Goal: Contribute content: Add original content to the website for others to see

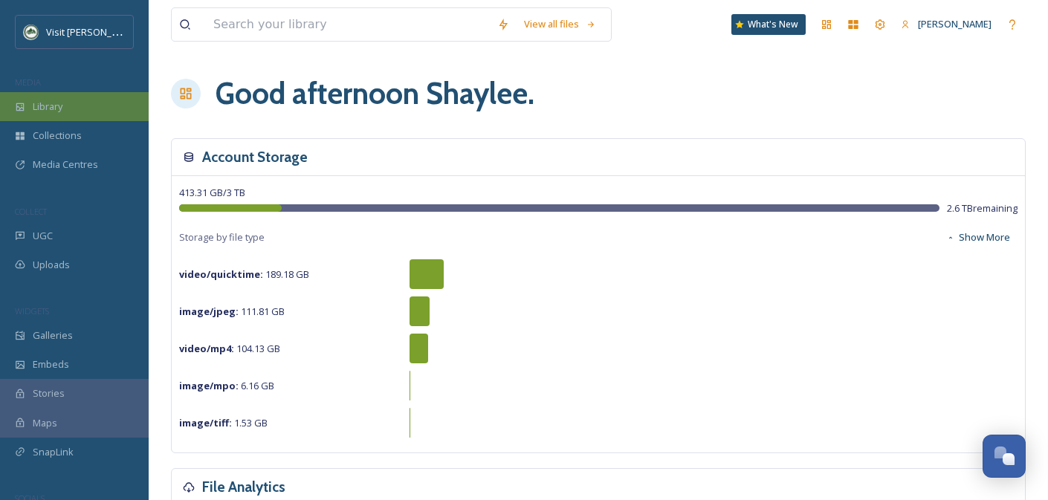
click at [94, 109] on div "Library" at bounding box center [74, 106] width 149 height 29
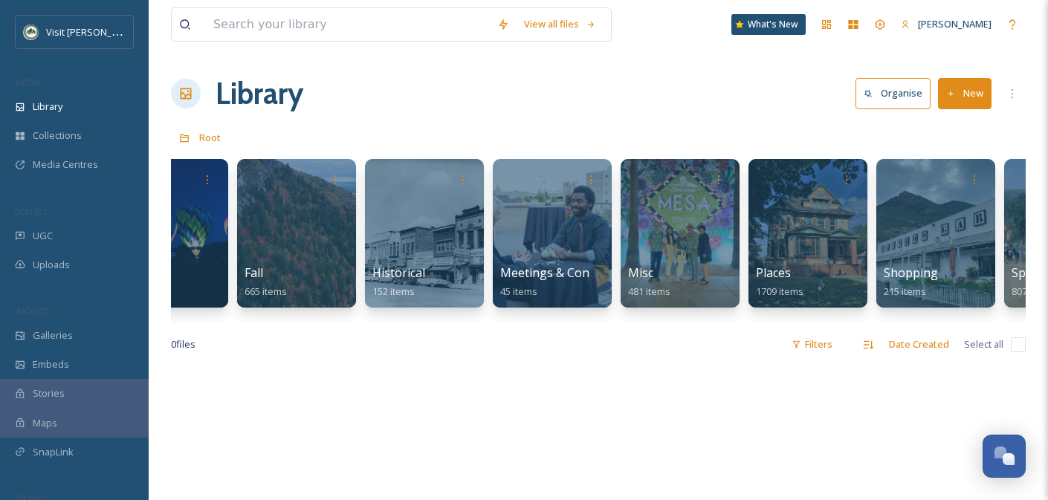
scroll to position [0, 453]
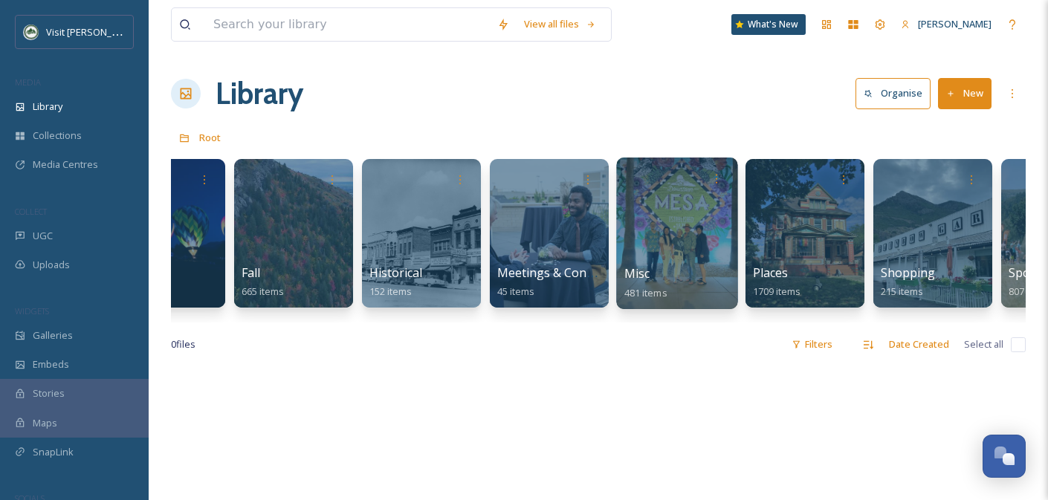
click at [689, 239] on div at bounding box center [676, 234] width 121 height 152
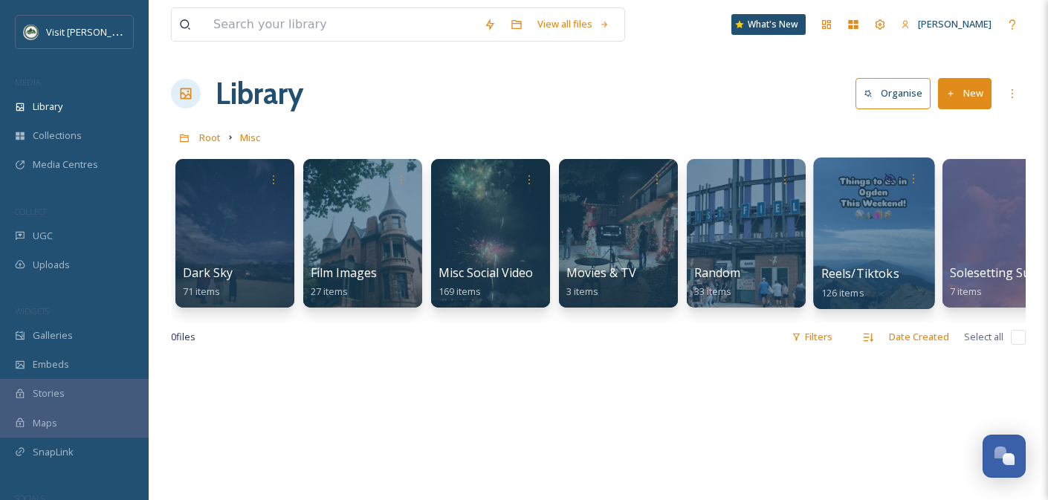
click at [855, 271] on span "Reels/Tiktoks" at bounding box center [861, 273] width 78 height 16
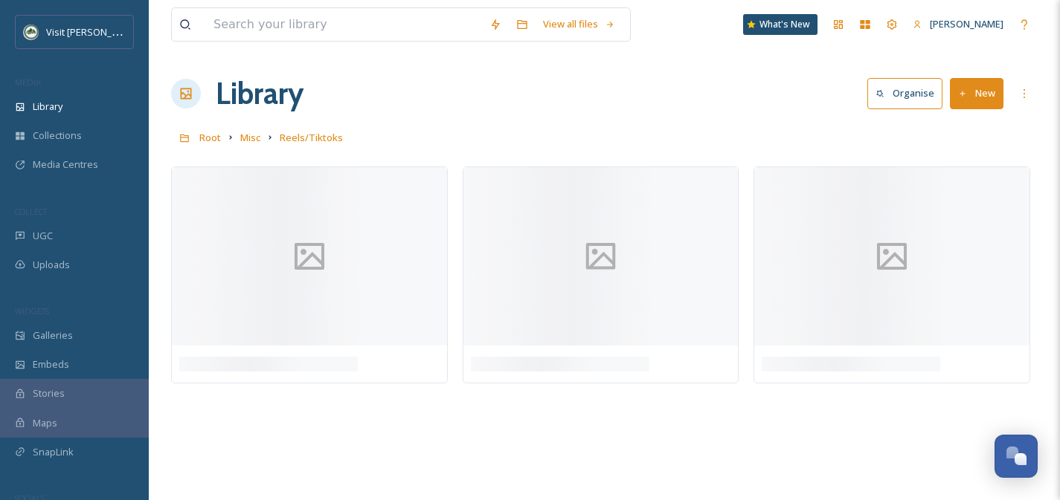
click at [978, 97] on button "New" at bounding box center [977, 93] width 54 height 30
click at [967, 129] on span "File Upload" at bounding box center [969, 128] width 49 height 14
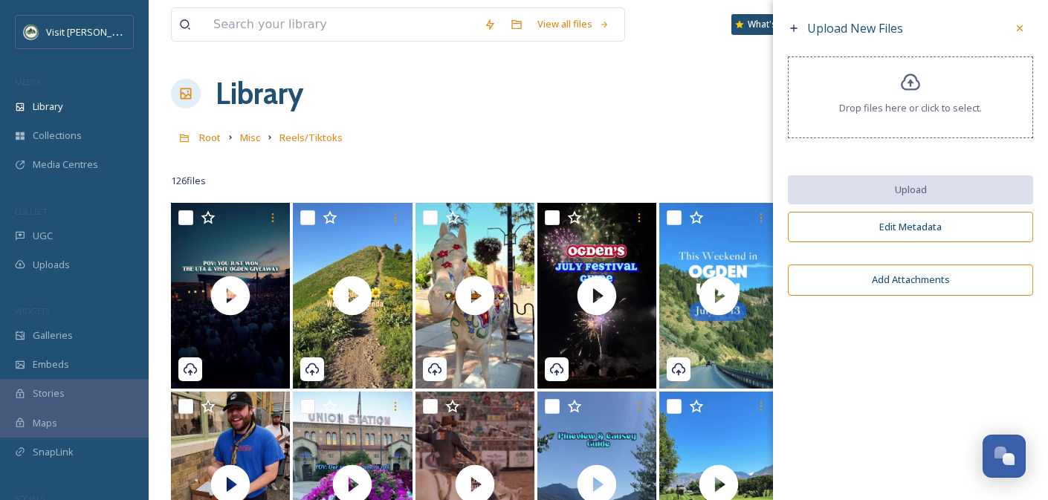
click at [898, 101] on span "Drop files here or click to select." at bounding box center [910, 108] width 143 height 14
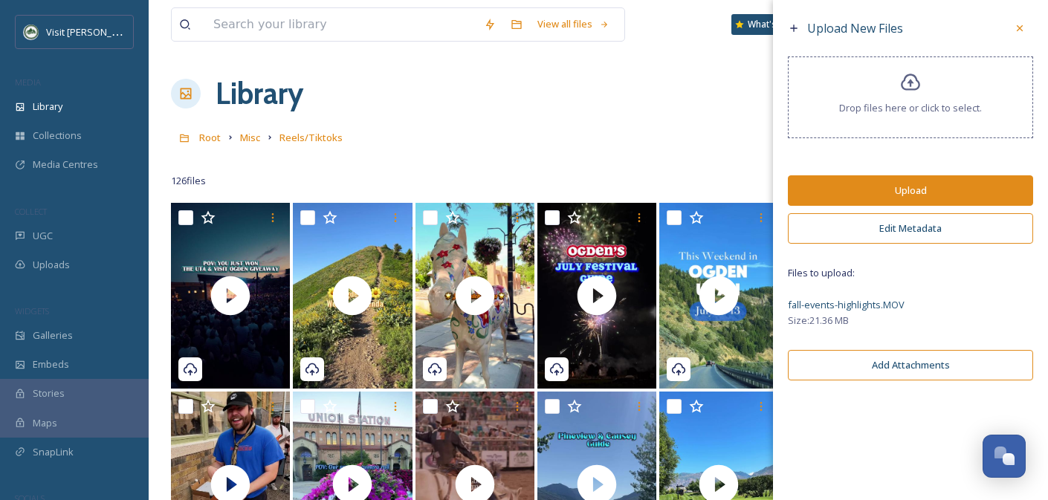
click at [913, 236] on button "Edit Metadata" at bounding box center [910, 228] width 245 height 30
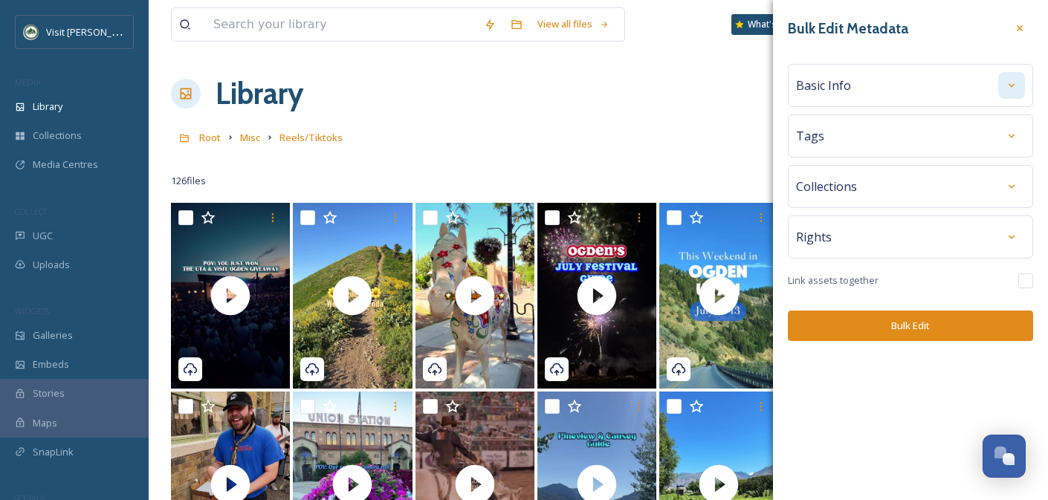
drag, startPoint x: 999, startPoint y: 89, endPoint x: 991, endPoint y: 97, distance: 11.1
click at [999, 89] on div at bounding box center [1012, 85] width 27 height 27
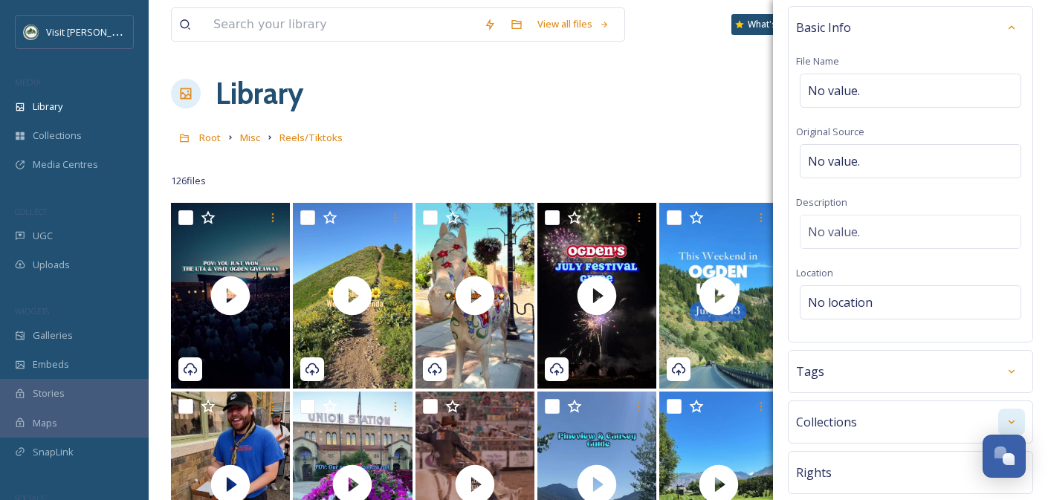
scroll to position [111, 0]
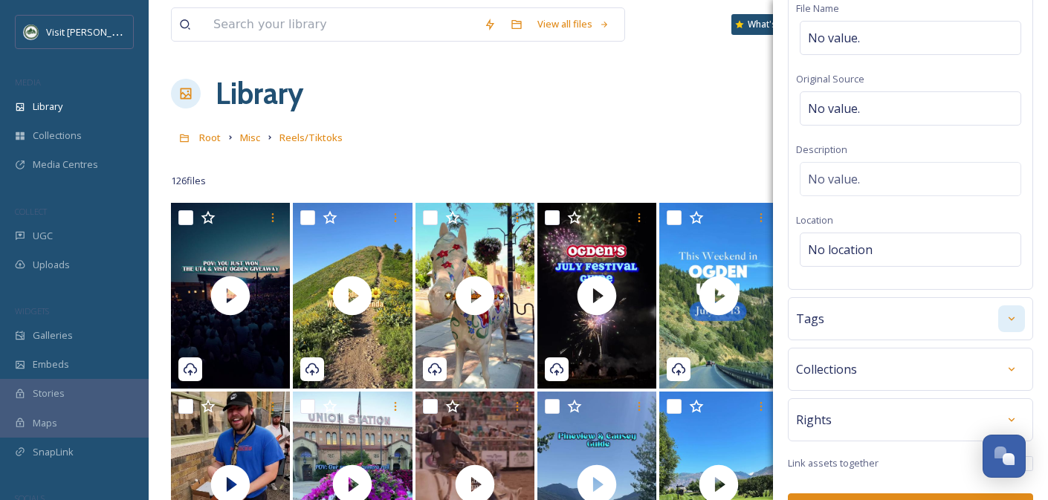
click at [999, 326] on div at bounding box center [1012, 319] width 27 height 27
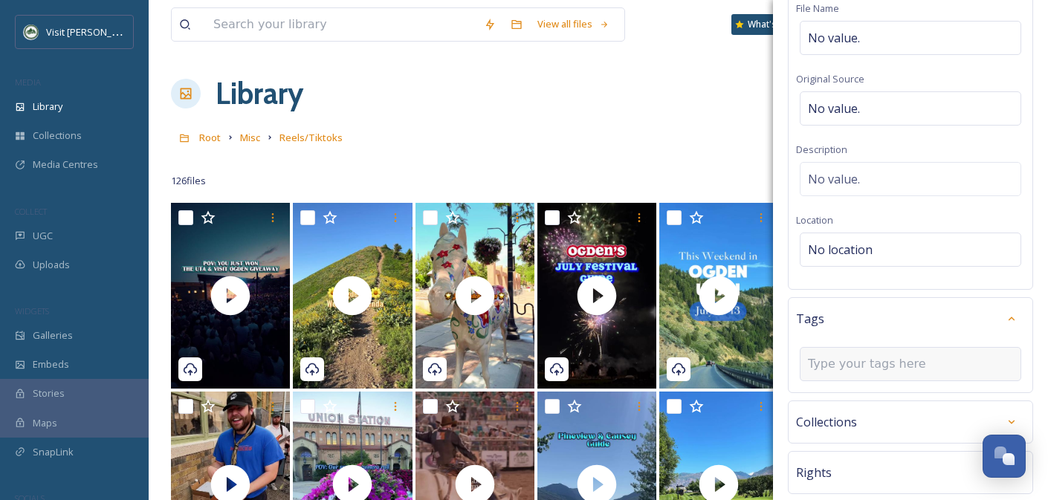
click at [826, 373] on div at bounding box center [911, 364] width 222 height 34
click at [831, 367] on input at bounding box center [882, 364] width 149 height 18
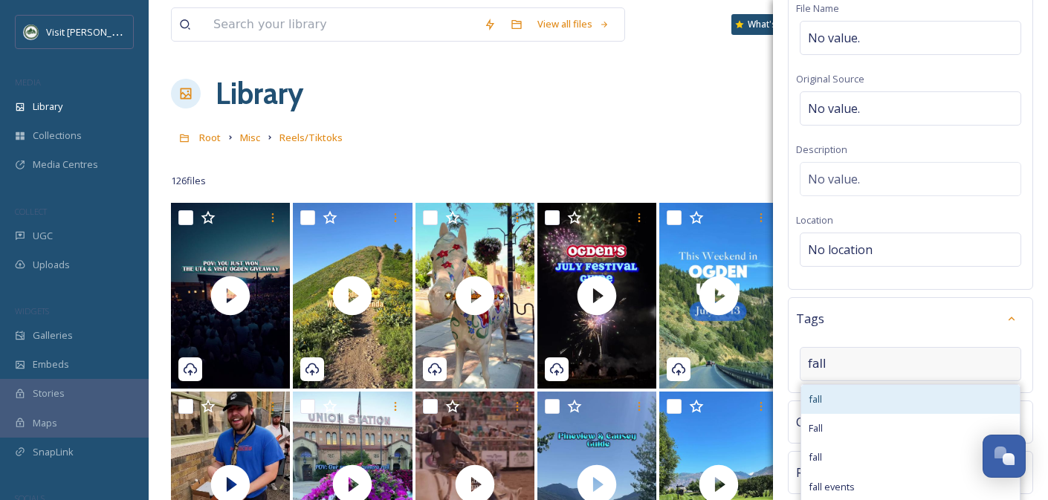
type input "fall"
click at [848, 399] on div "fall" at bounding box center [911, 399] width 219 height 29
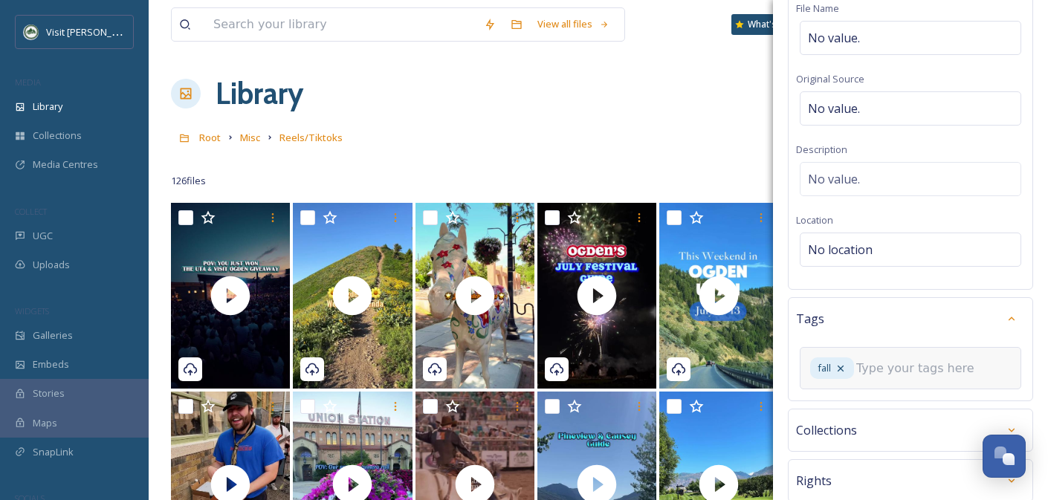
click at [908, 355] on div "fall" at bounding box center [911, 368] width 222 height 42
click at [905, 364] on input at bounding box center [931, 369] width 149 height 18
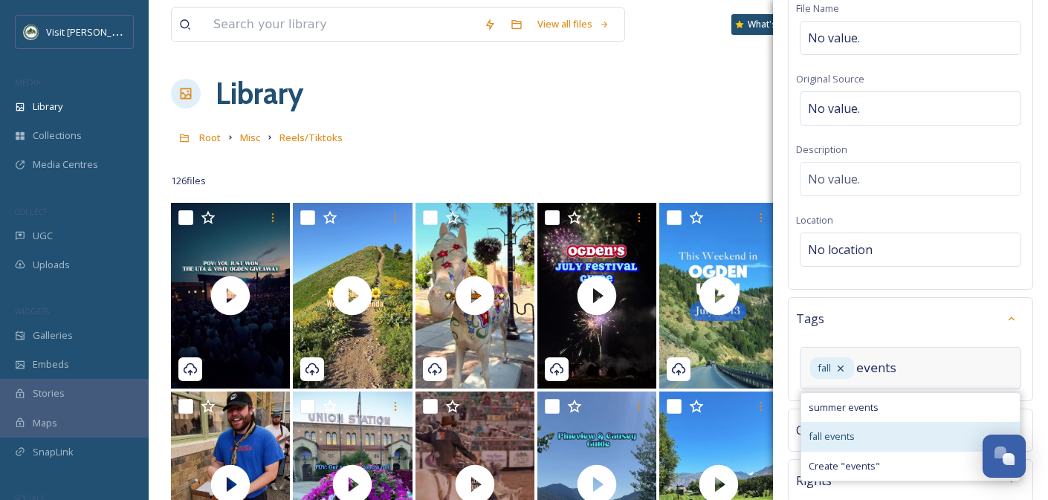
type input "events"
click at [896, 429] on div "fall events" at bounding box center [911, 436] width 219 height 29
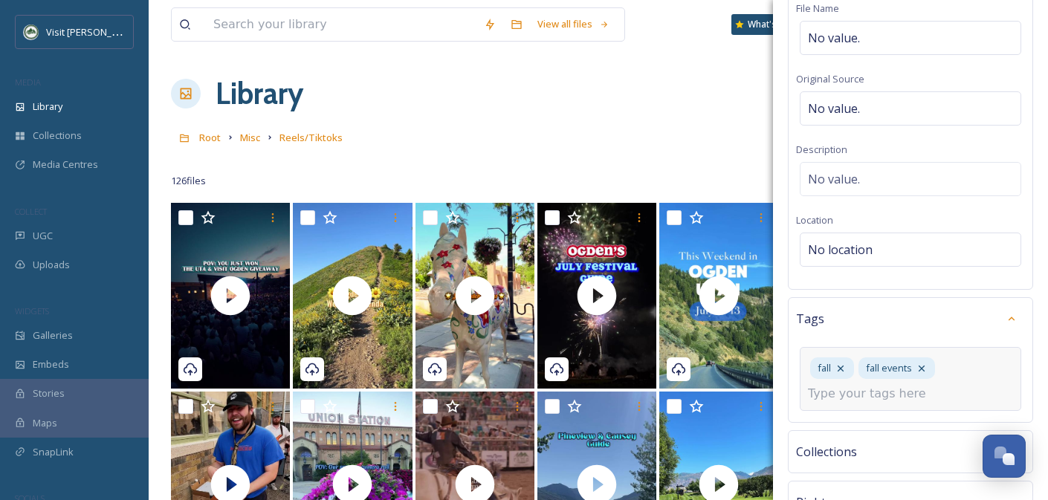
click at [887, 397] on input at bounding box center [882, 394] width 149 height 18
click at [1029, 295] on div "Bulk Edit Metadata Basic Info File Name No value. Original Source No value. Des…" at bounding box center [910, 255] width 275 height 732
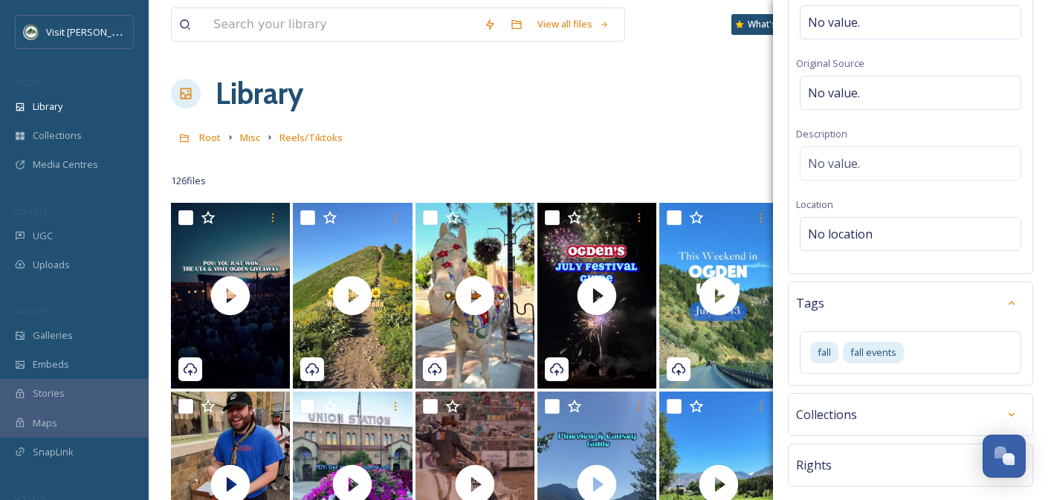
scroll to position [210, 0]
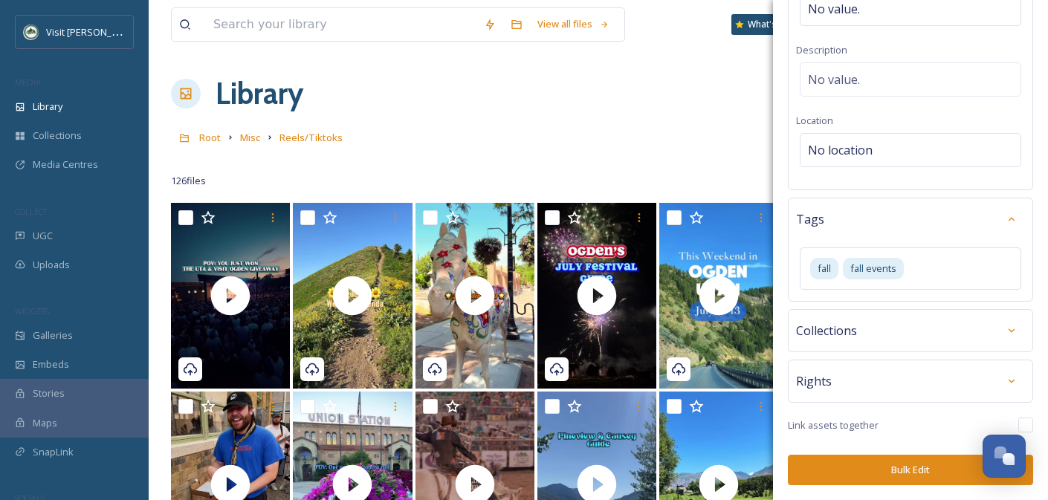
click at [910, 471] on button "Bulk Edit" at bounding box center [910, 470] width 245 height 30
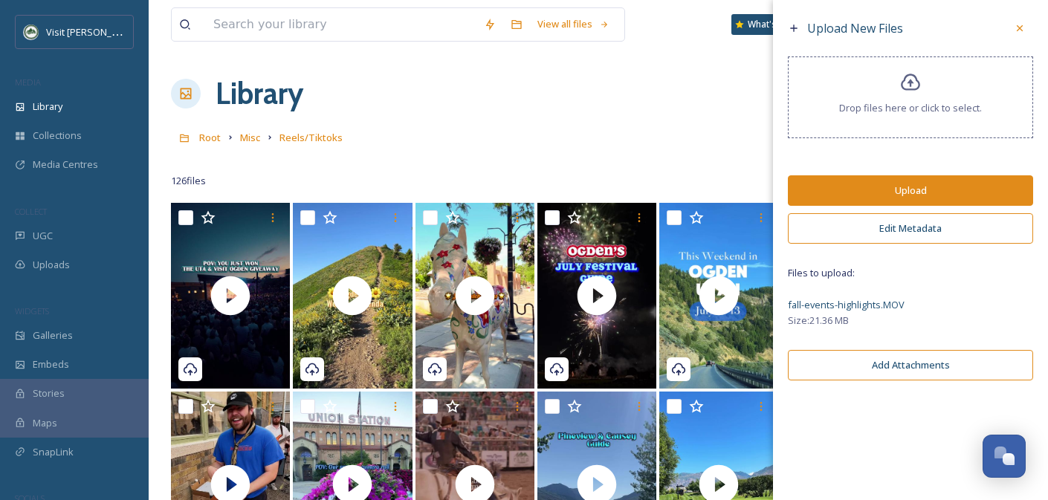
click at [898, 196] on button "Upload" at bounding box center [910, 190] width 245 height 30
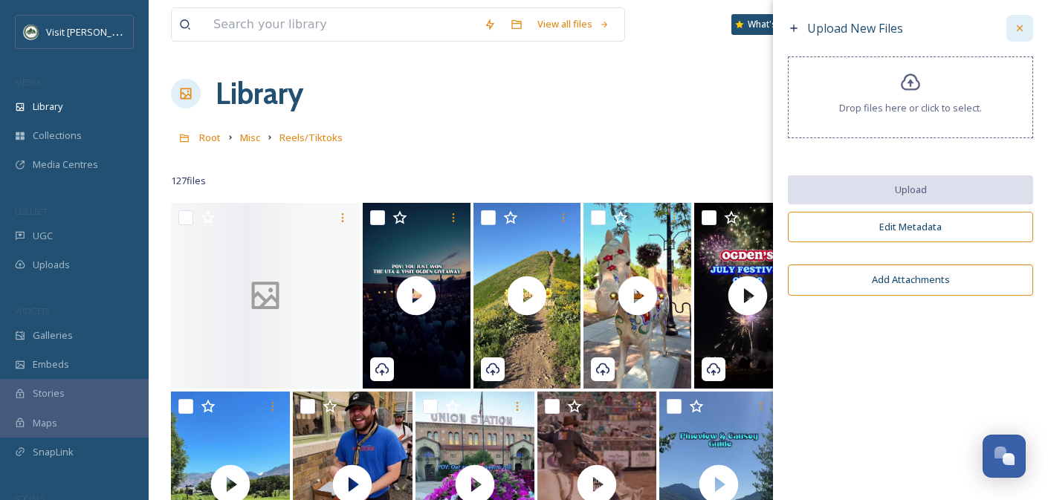
click at [1021, 31] on icon at bounding box center [1020, 28] width 12 height 12
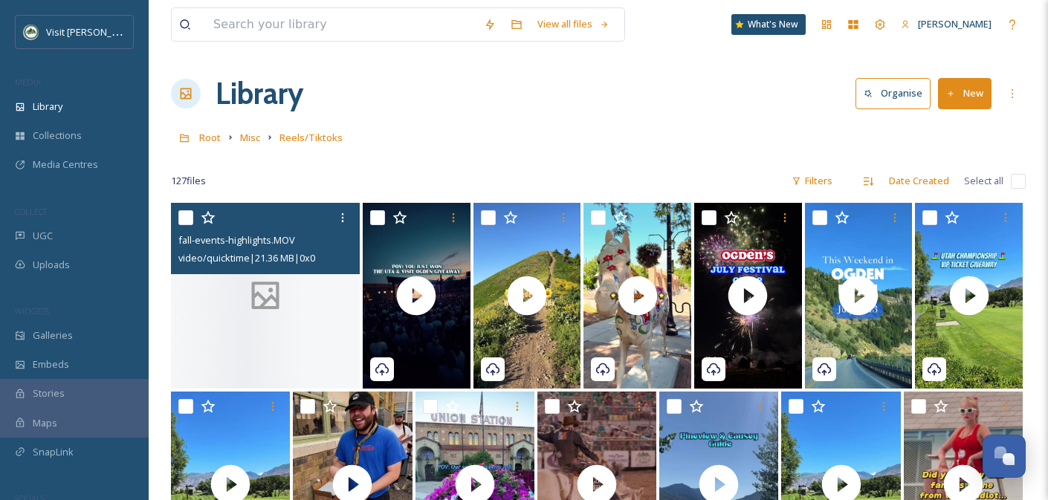
click at [228, 312] on div at bounding box center [265, 296] width 189 height 186
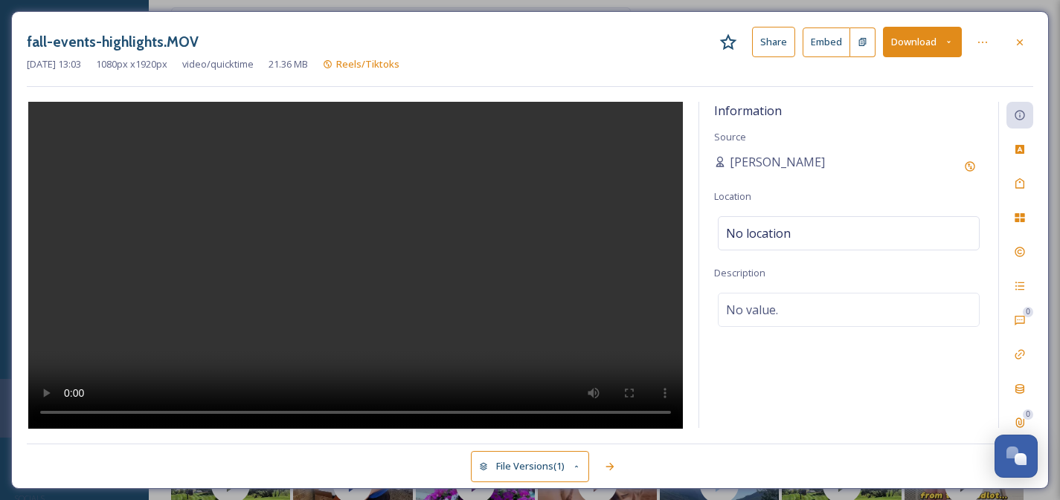
click at [767, 48] on button "Share" at bounding box center [773, 42] width 43 height 30
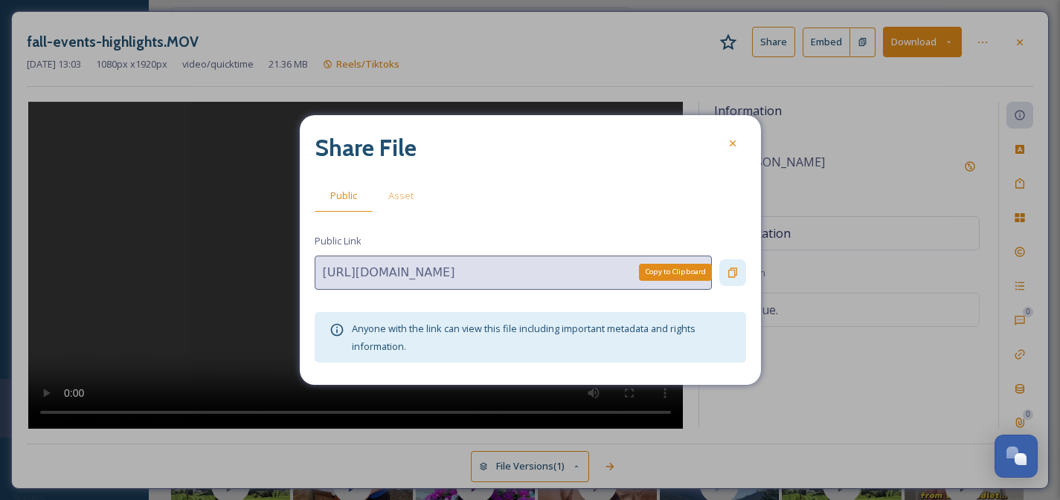
click at [728, 274] on icon at bounding box center [732, 273] width 9 height 10
drag, startPoint x: 733, startPoint y: 140, endPoint x: 883, endPoint y: 101, distance: 154.4
click at [734, 139] on icon at bounding box center [732, 144] width 12 height 12
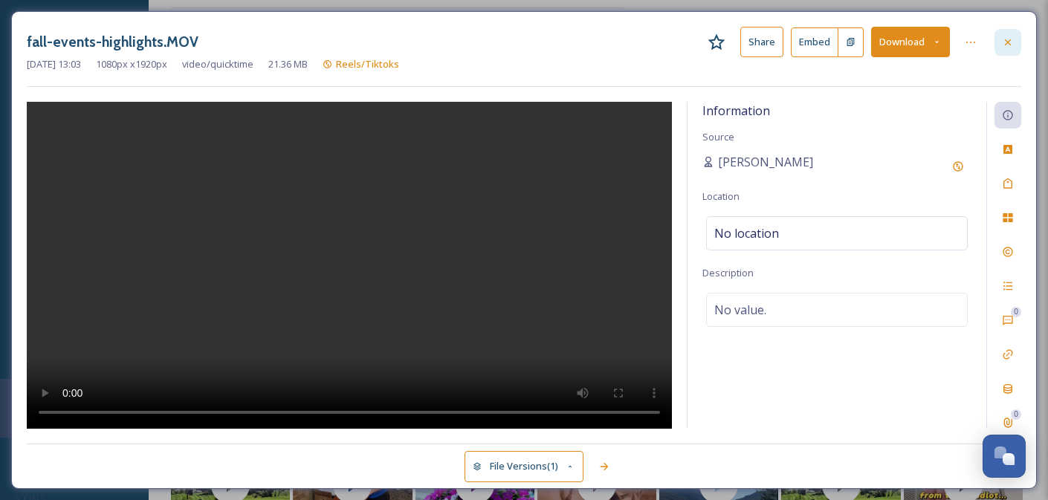
click at [1004, 49] on div at bounding box center [1008, 42] width 27 height 27
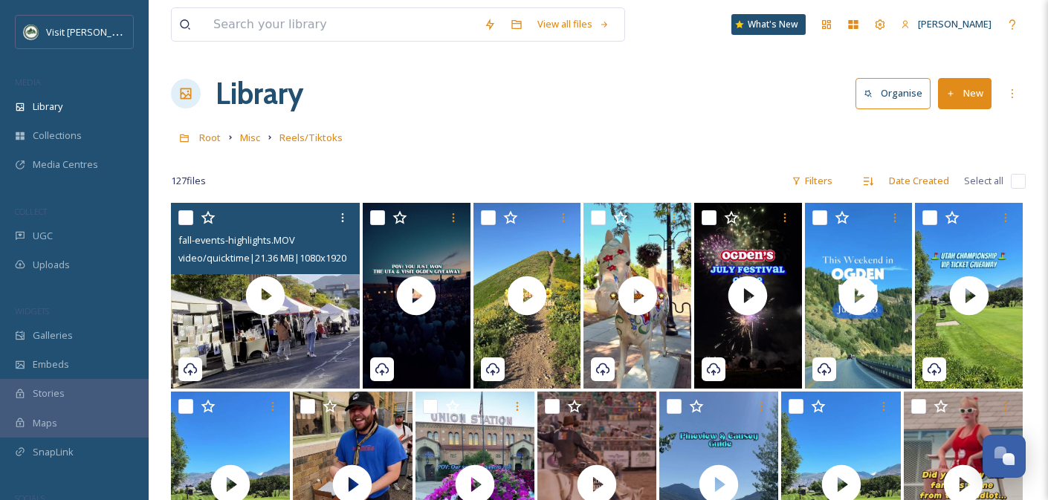
click at [184, 219] on input "checkbox" at bounding box center [185, 217] width 15 height 15
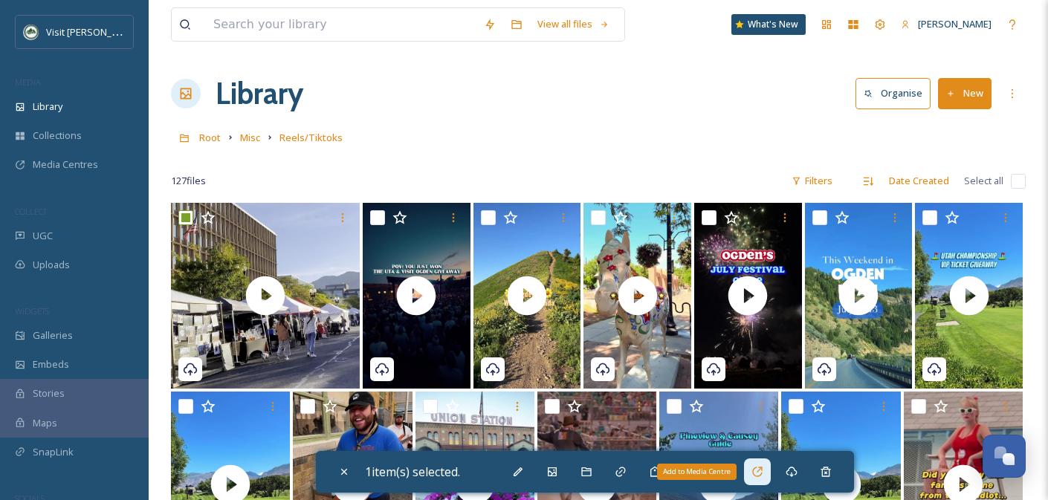
click at [757, 474] on icon at bounding box center [758, 472] width 12 height 12
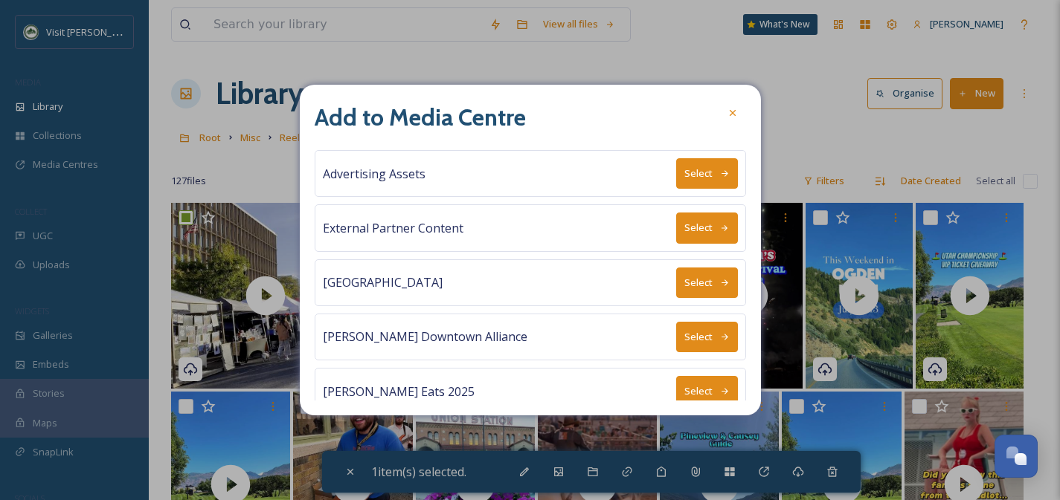
click at [688, 177] on button "Select" at bounding box center [707, 173] width 62 height 30
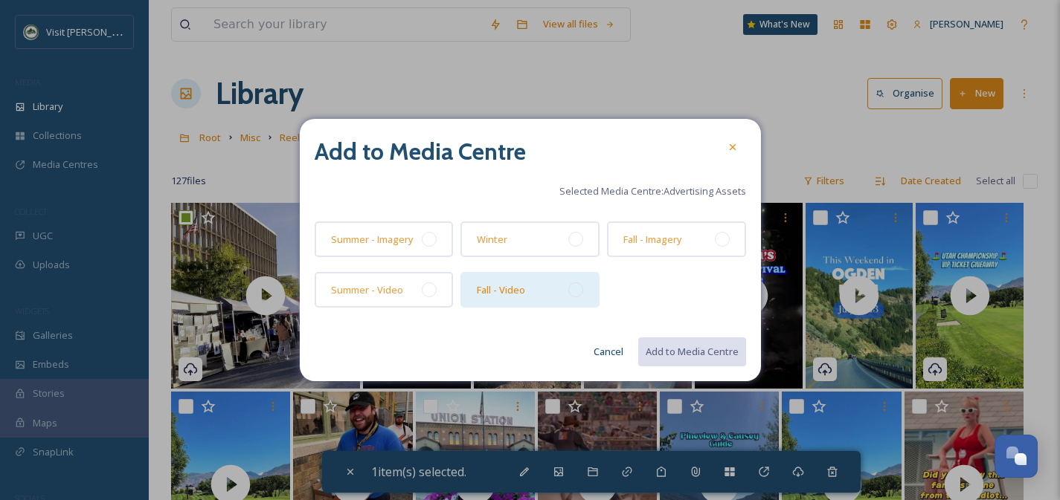
click at [578, 294] on div at bounding box center [575, 290] width 15 height 15
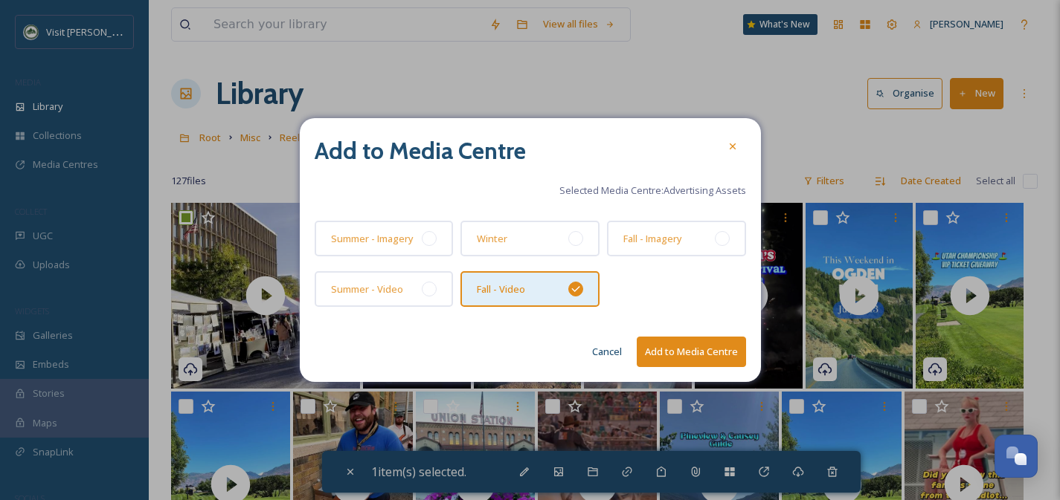
click at [723, 355] on button "Add to Media Centre" at bounding box center [690, 352] width 109 height 30
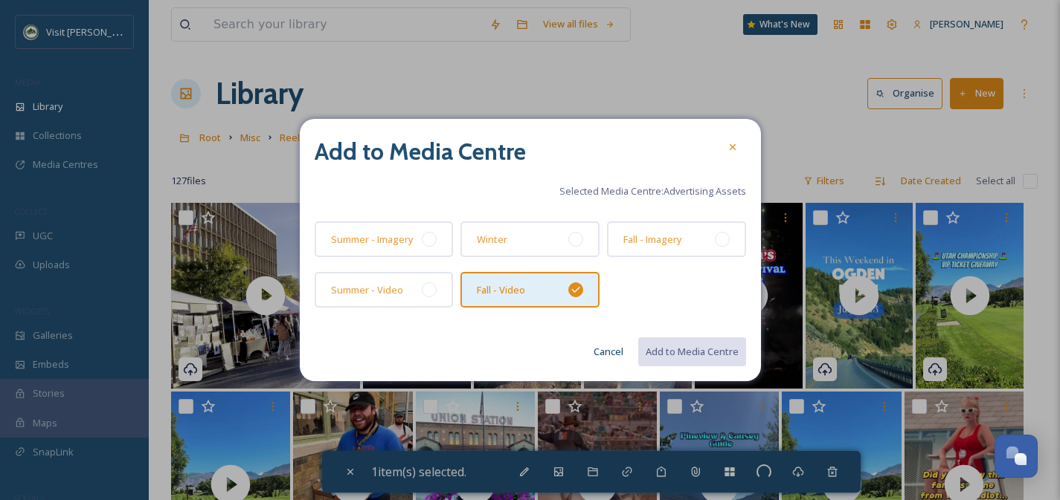
checkbox input "false"
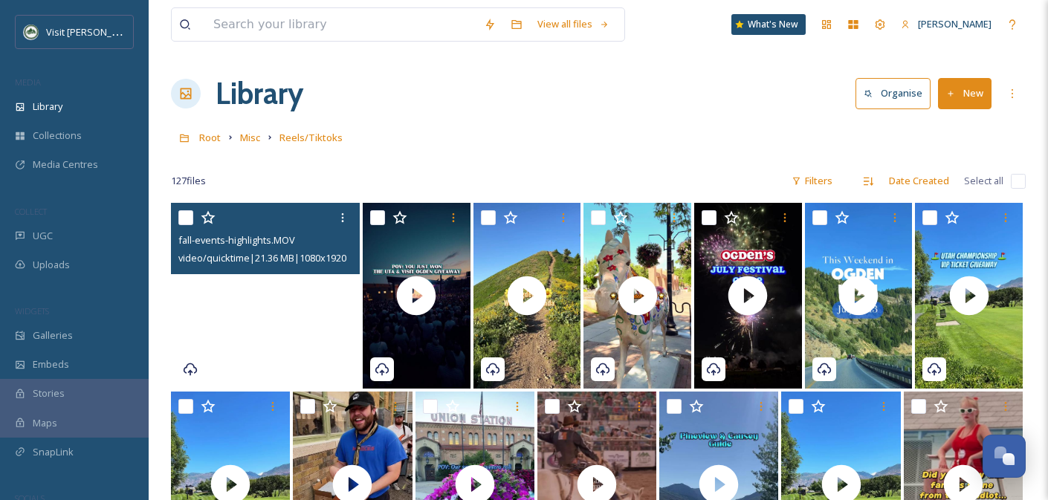
click at [309, 326] on video "fall-events-highlights.MOV" at bounding box center [265, 296] width 189 height 186
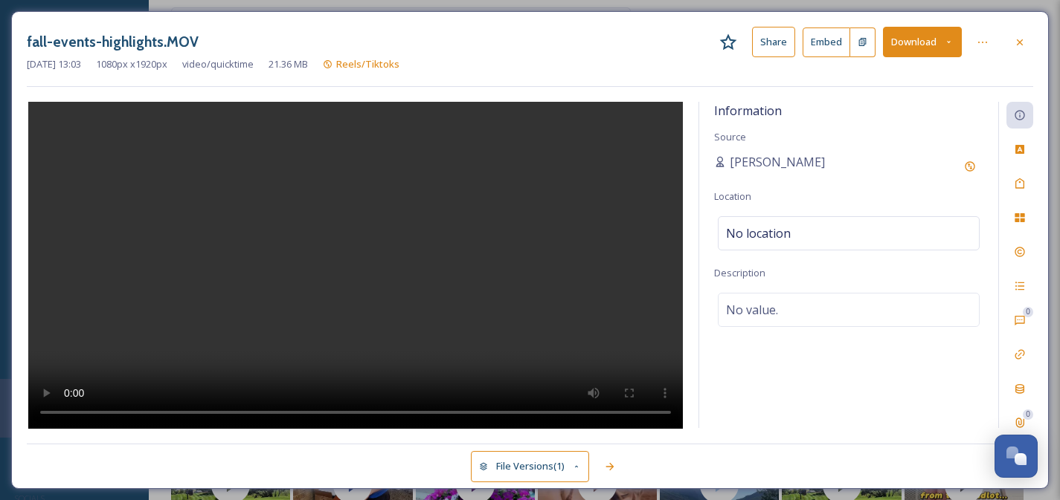
drag, startPoint x: 1011, startPoint y: 38, endPoint x: 1002, endPoint y: 42, distance: 9.7
click at [1011, 38] on div at bounding box center [1019, 42] width 27 height 27
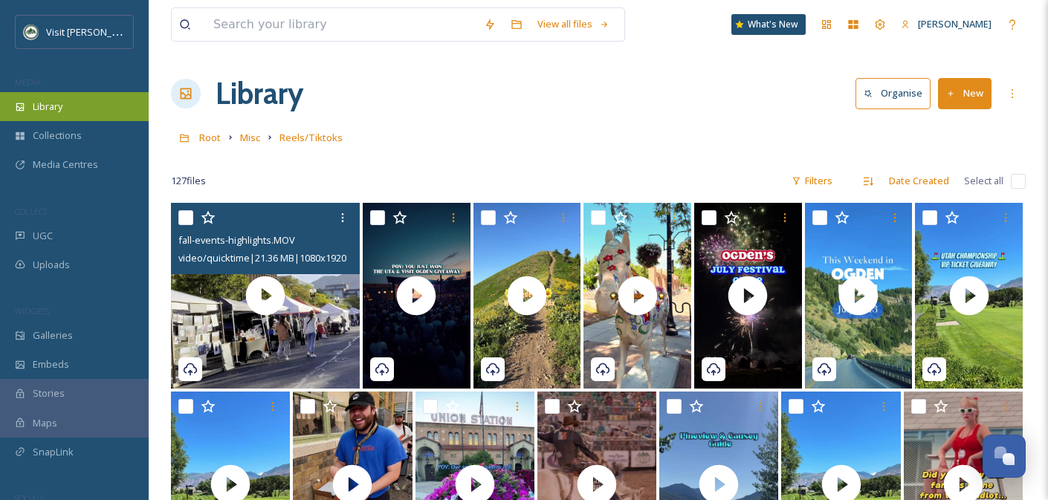
click at [75, 103] on div "Library" at bounding box center [74, 106] width 149 height 29
